Goal: Find specific page/section: Find specific page/section

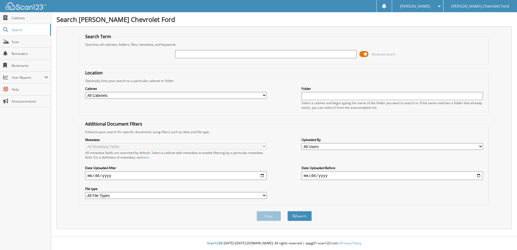
click at [336, 93] on input "text" at bounding box center [391, 96] width 181 height 8
type input "13283"
click at [287, 211] on button "Search" at bounding box center [299, 216] width 24 height 10
click at [16, 18] on span "Cabinets" at bounding box center [30, 18] width 36 height 5
click at [19, 17] on span "Cabinets" at bounding box center [30, 18] width 36 height 5
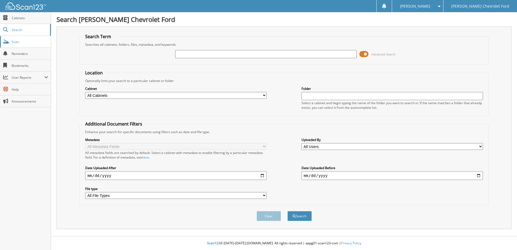
click at [15, 44] on span "Scan" at bounding box center [30, 41] width 36 height 5
click at [21, 18] on span "Cabinets" at bounding box center [30, 18] width 36 height 5
